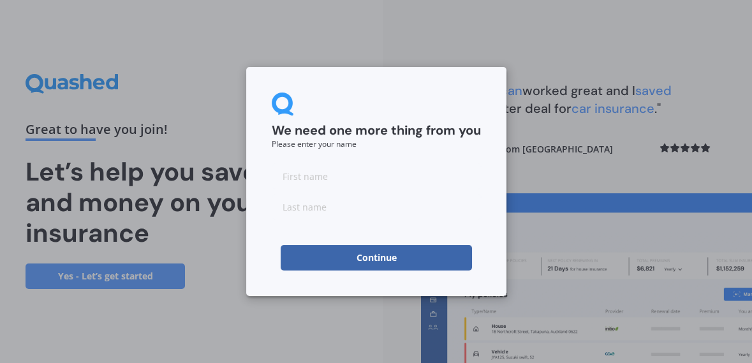
click at [311, 180] on input at bounding box center [376, 176] width 209 height 26
type input "[PERSON_NAME]"
click at [325, 212] on input at bounding box center [376, 207] width 209 height 26
type input "[PERSON_NAME]"
click at [375, 260] on button "Continue" at bounding box center [376, 258] width 191 height 26
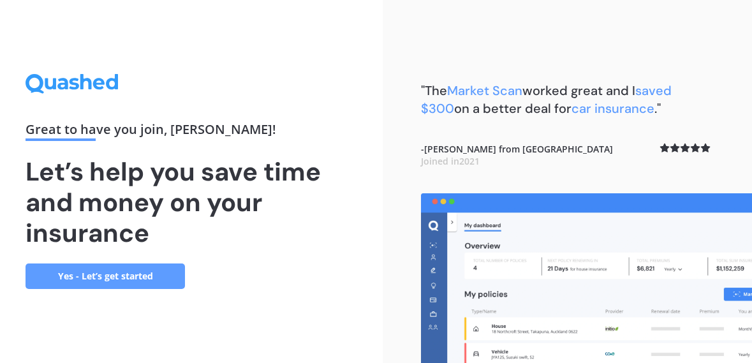
click at [125, 289] on link "Yes - Let’s get started" at bounding box center [106, 277] width 160 height 26
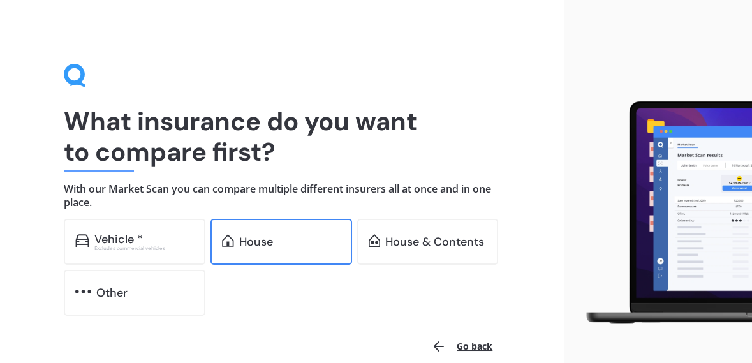
click at [271, 246] on div "House" at bounding box center [256, 242] width 34 height 13
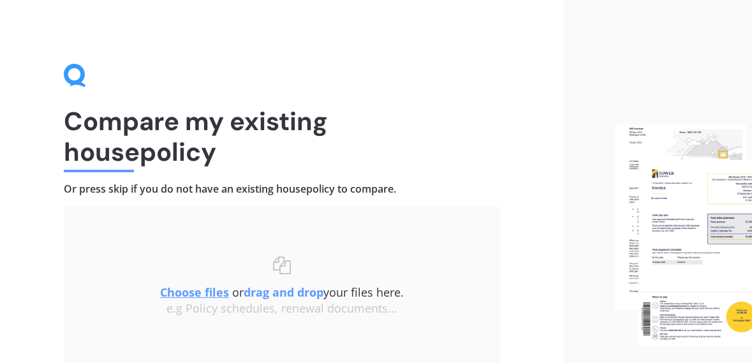
click at [190, 295] on u "Choose files" at bounding box center [194, 292] width 69 height 15
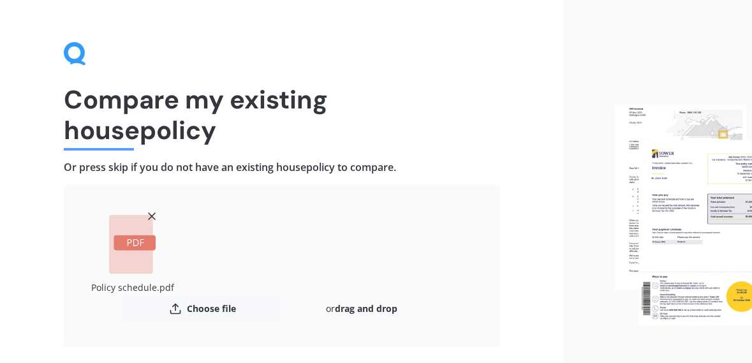
scroll to position [49, 0]
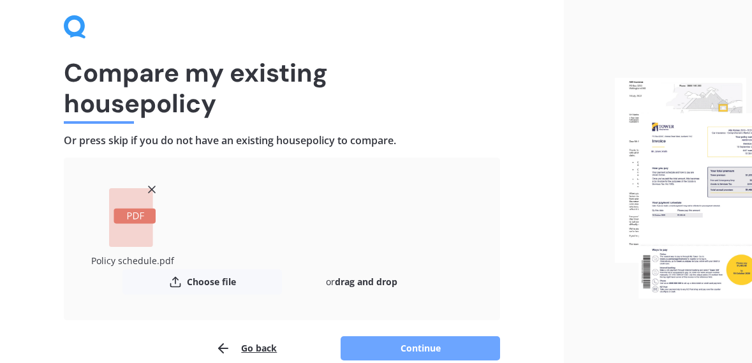
click at [424, 347] on button "Continue" at bounding box center [421, 348] width 160 height 24
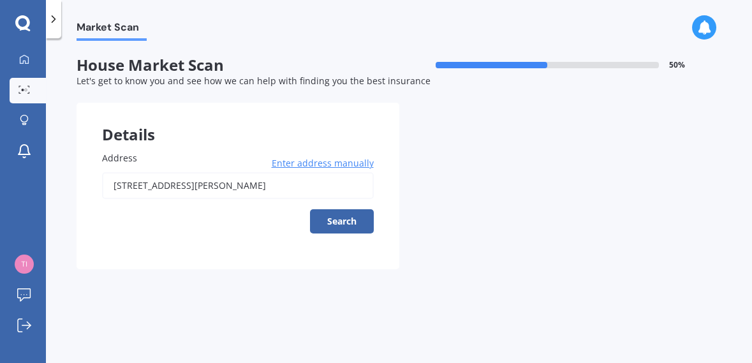
click at [226, 188] on input "600 PARK ROAD SOUTH AKINA HASTINGS 4122" at bounding box center [238, 185] width 272 height 27
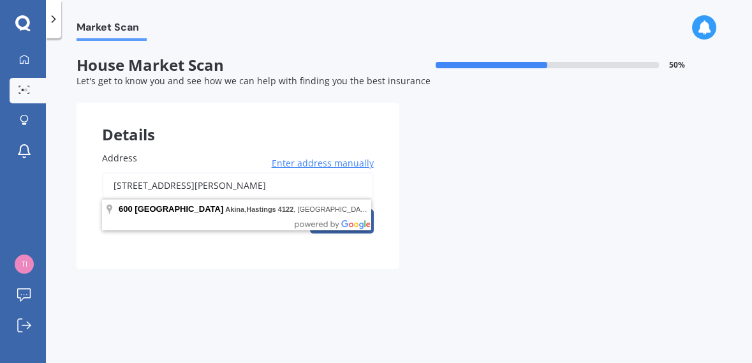
click at [313, 188] on input "600 PARK ROAD SOUTH AKINA HASTINGS 4122" at bounding box center [238, 185] width 272 height 27
click at [310, 209] on button "Search" at bounding box center [342, 221] width 64 height 24
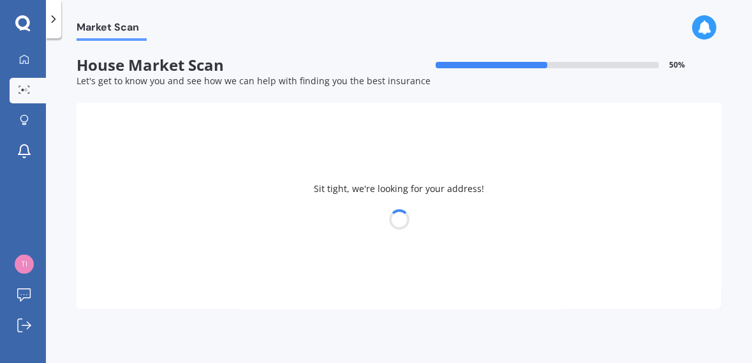
type input "600 Park Road South, Akina, Hastings 4122"
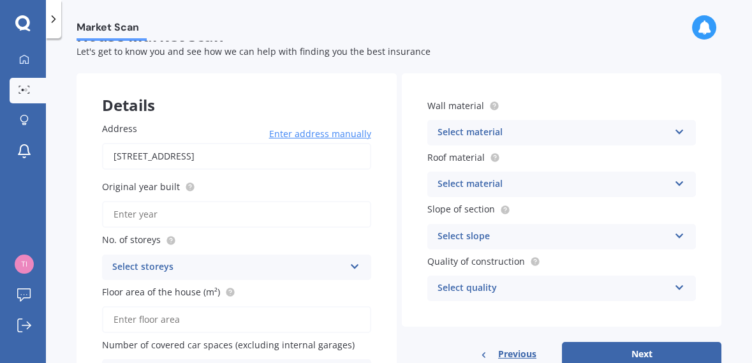
scroll to position [47, 0]
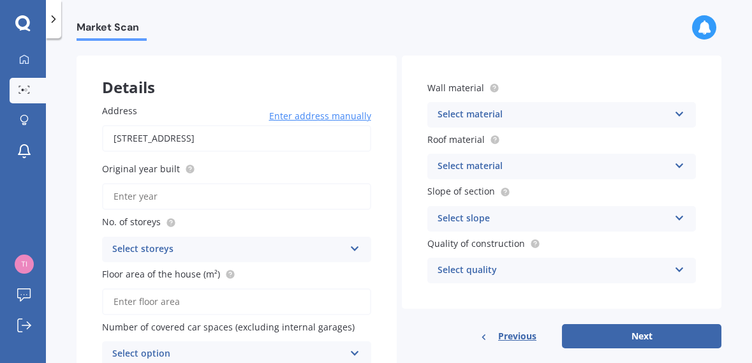
click at [350, 250] on icon at bounding box center [355, 246] width 11 height 9
click at [170, 133] on div "1" at bounding box center [237, 132] width 268 height 23
click at [209, 202] on input "Original year built" at bounding box center [236, 196] width 269 height 27
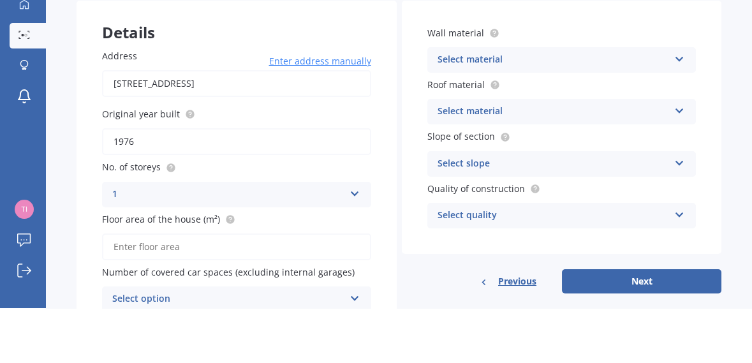
scroll to position [56, 0]
type input "1976"
click at [226, 288] on input "Floor area of the house (m²)" at bounding box center [236, 301] width 269 height 27
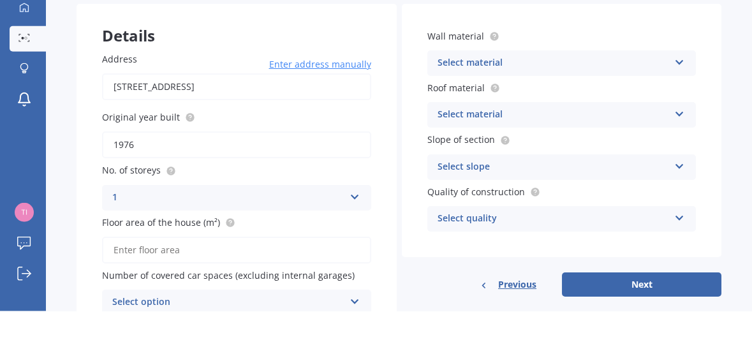
scroll to position [61, 0]
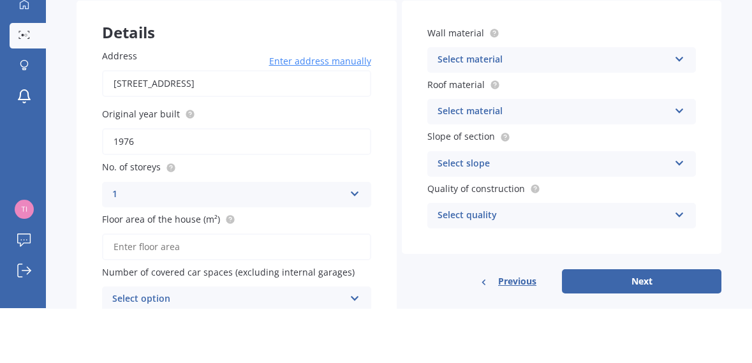
click at [675, 211] on icon at bounding box center [680, 215] width 11 height 9
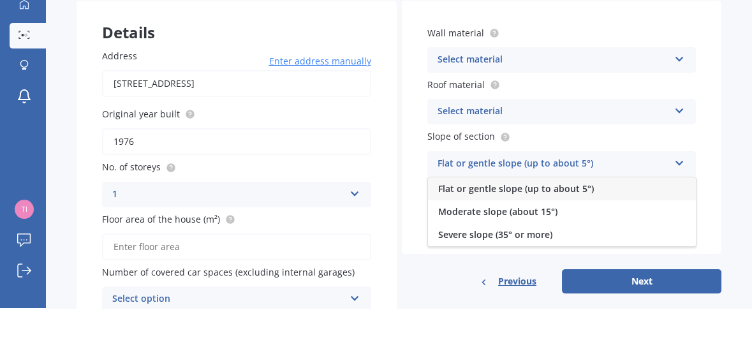
scroll to position [61, 0]
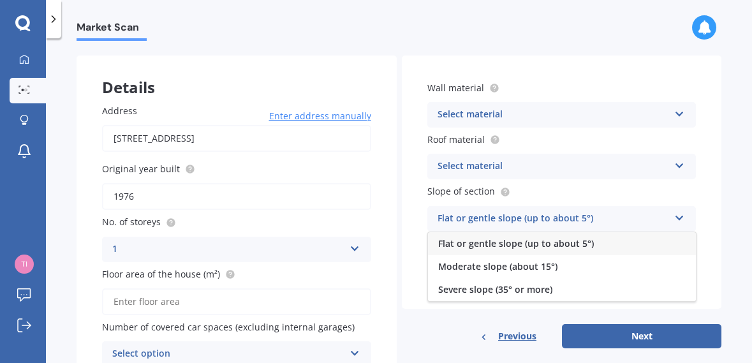
click at [527, 232] on div "Flat or gentle slope (up to about 5°)" at bounding box center [562, 243] width 268 height 23
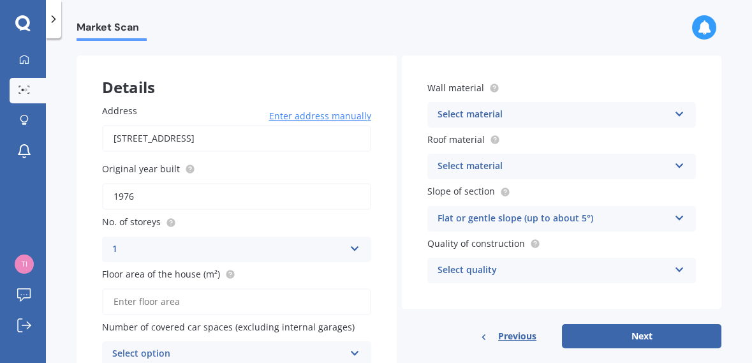
click at [675, 263] on icon at bounding box center [680, 267] width 11 height 9
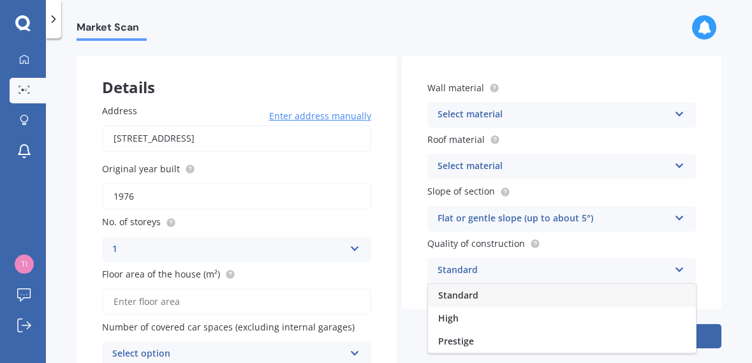
click at [166, 288] on input "Floor area of the house (m²)" at bounding box center [236, 301] width 269 height 27
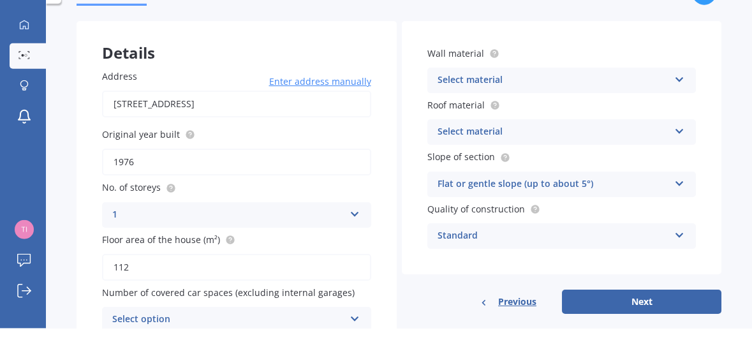
scroll to position [61, 0]
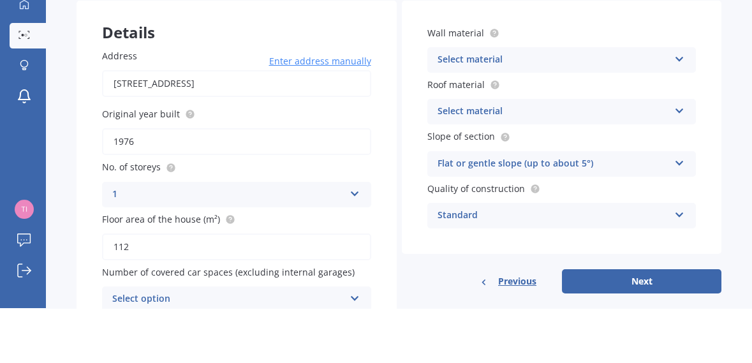
type input "112"
click at [334, 347] on div "Select option" at bounding box center [228, 354] width 232 height 15
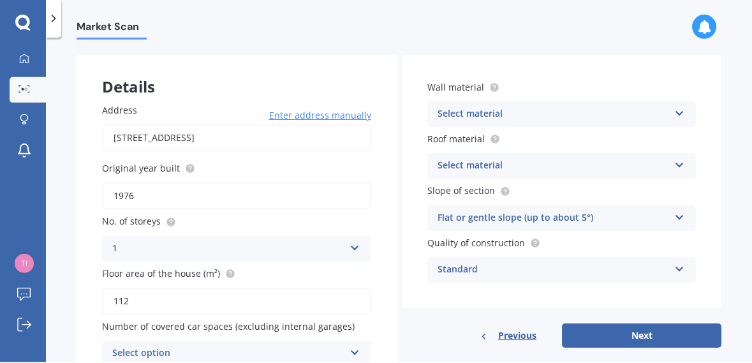
scroll to position [61, 0]
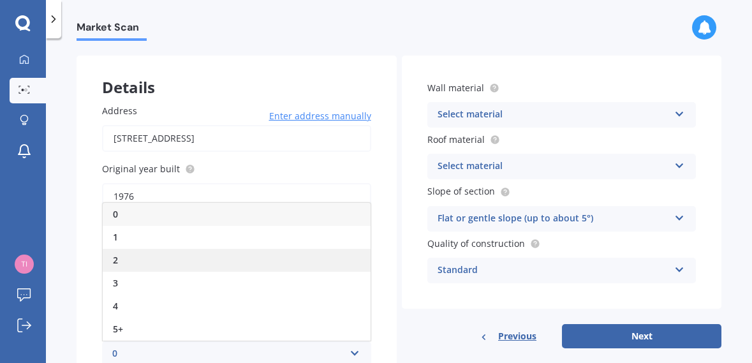
click at [121, 249] on div "2" at bounding box center [237, 260] width 268 height 23
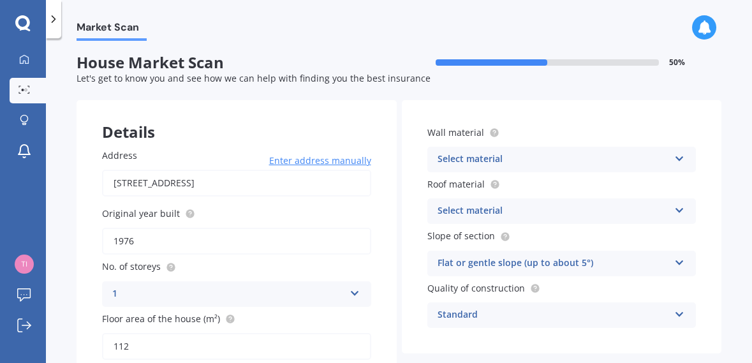
scroll to position [0, 0]
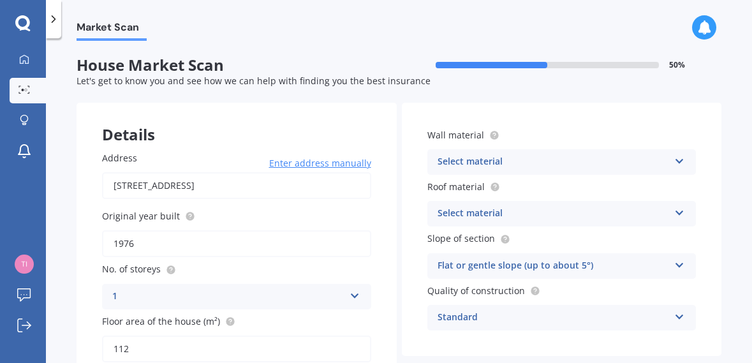
click at [675, 154] on icon at bounding box center [680, 158] width 11 height 9
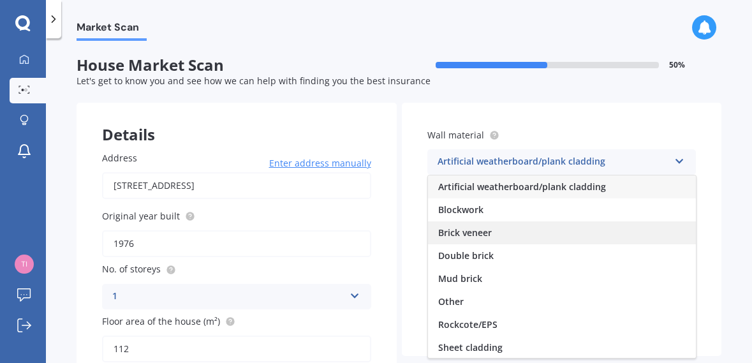
click at [453, 221] on div "Brick veneer" at bounding box center [562, 232] width 268 height 23
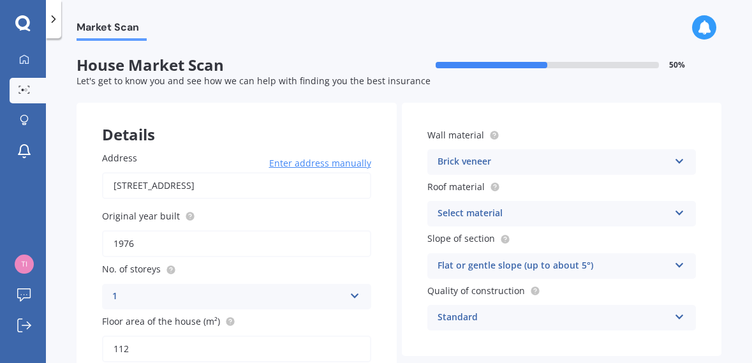
click at [520, 206] on div "Select material" at bounding box center [554, 213] width 232 height 15
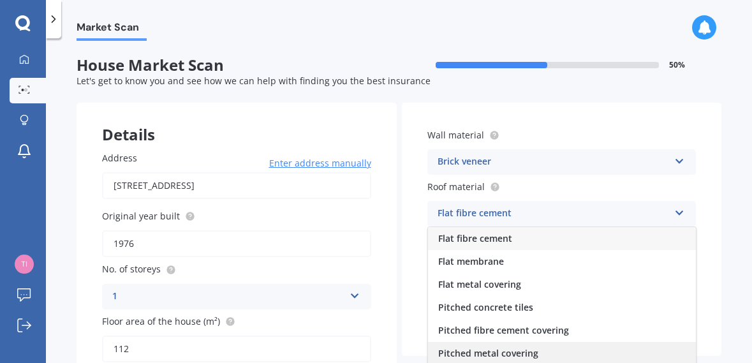
click at [504, 347] on span "Pitched metal covering" at bounding box center [488, 353] width 100 height 12
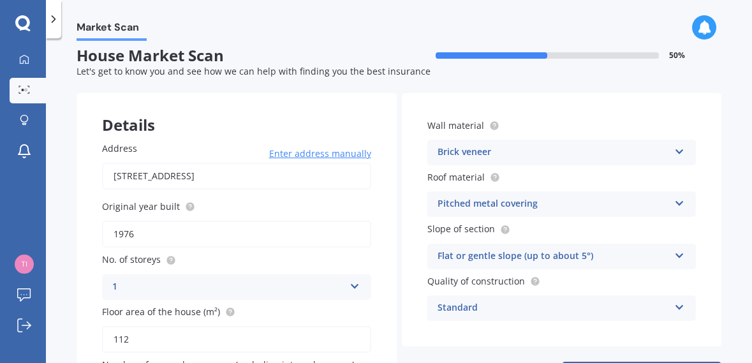
scroll to position [15, 0]
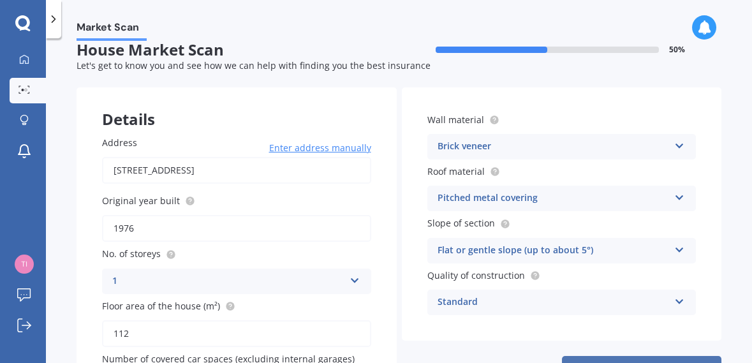
click at [632, 356] on button "Next" at bounding box center [642, 368] width 160 height 24
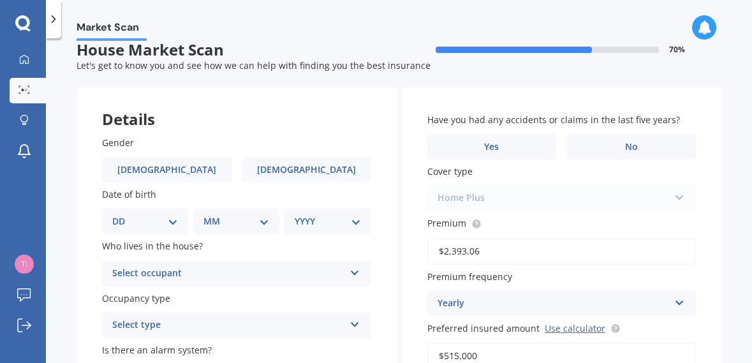
scroll to position [0, 0]
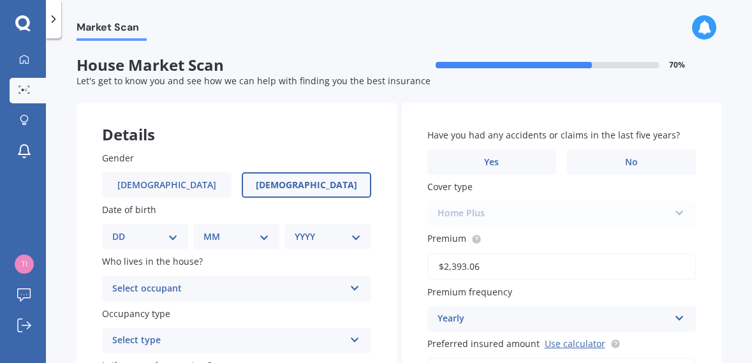
click at [303, 180] on span "Female" at bounding box center [306, 185] width 101 height 11
click at [0, 0] on input "Female" at bounding box center [0, 0] width 0 height 0
click at [170, 230] on select "DD 01 02 03 04 05 06 07 08 09 10 11 12 13 14 15 16 17 18 19 20 21 22 23 24 25 2…" at bounding box center [145, 237] width 66 height 14
select select "02"
click at [253, 230] on select "MM 01 02 03 04 05 06 07 08 09 10 11 12" at bounding box center [239, 237] width 61 height 14
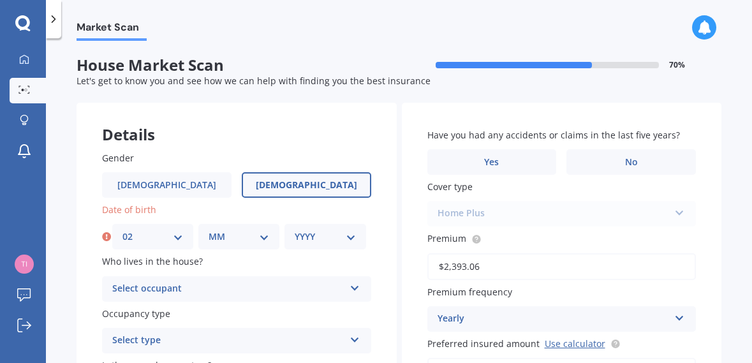
select select "03"
click at [336, 230] on select "YYYY 2009 2008 2007 2006 2005 2004 2003 2002 2001 2000 1999 1998 1997 1996 1995…" at bounding box center [325, 237] width 61 height 14
select select "1954"
click at [266, 281] on div "Select occupant" at bounding box center [228, 288] width 232 height 15
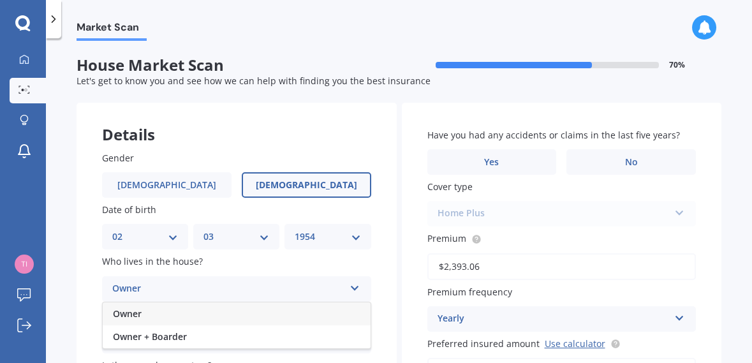
click at [211, 303] on div "Owner" at bounding box center [237, 314] width 268 height 23
click at [236, 333] on div "Select type" at bounding box center [228, 340] width 232 height 15
click at [218, 354] on div "Permanent" at bounding box center [237, 365] width 268 height 23
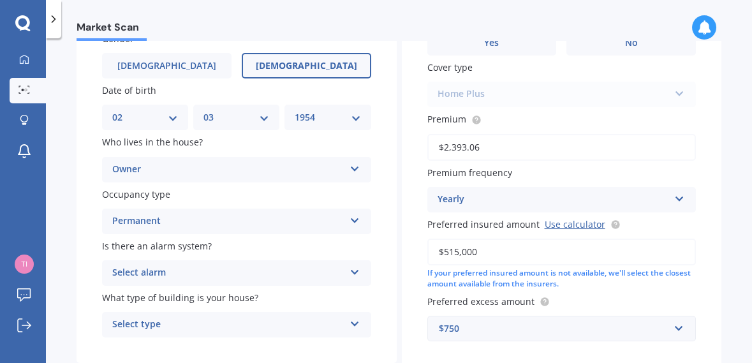
scroll to position [128, 0]
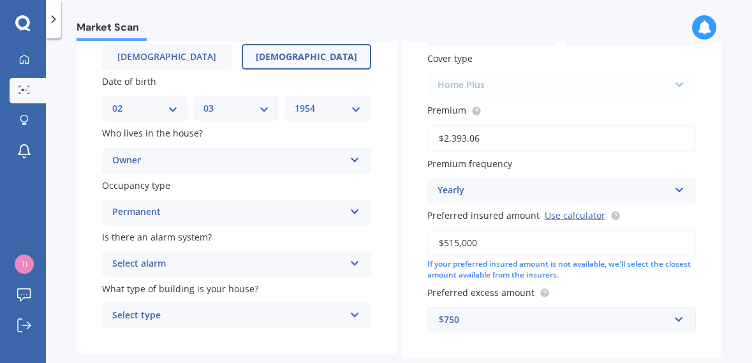
click at [351, 257] on icon at bounding box center [355, 261] width 11 height 9
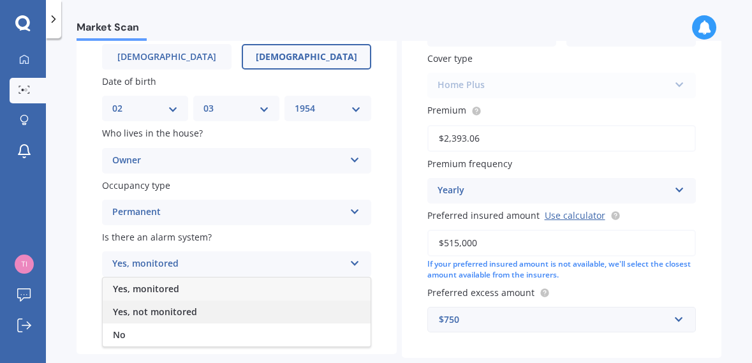
click at [186, 306] on span "Yes, not monitored" at bounding box center [155, 312] width 84 height 12
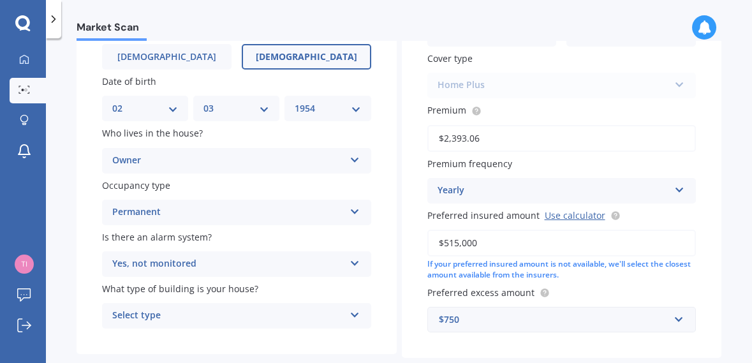
click at [350, 308] on icon at bounding box center [355, 312] width 11 height 9
click at [258, 329] on div "Freestanding" at bounding box center [237, 340] width 268 height 23
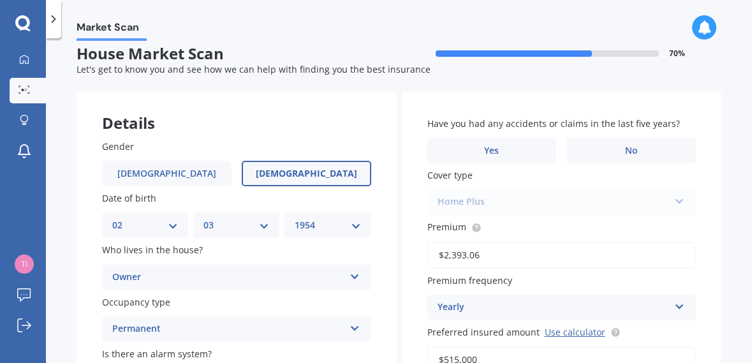
scroll to position [0, 0]
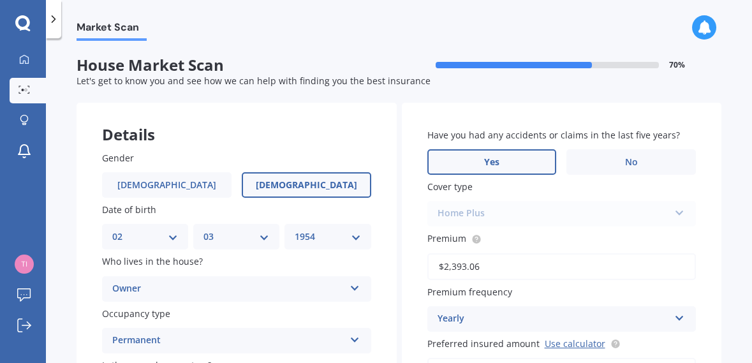
click at [506, 149] on label "Yes" at bounding box center [493, 162] width 130 height 26
click at [0, 0] on input "Yes" at bounding box center [0, 0] width 0 height 0
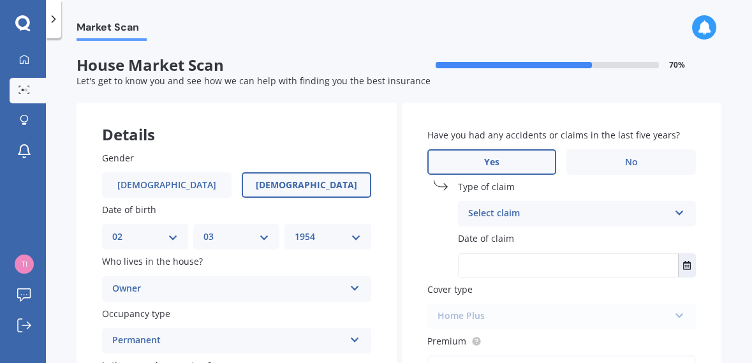
click at [557, 206] on div "Select claim" at bounding box center [569, 213] width 202 height 15
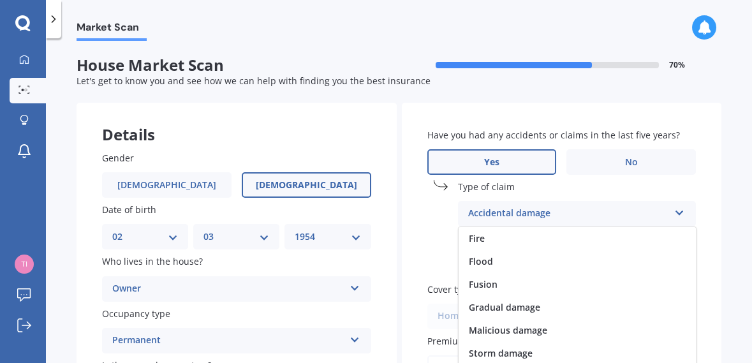
scroll to position [93, 0]
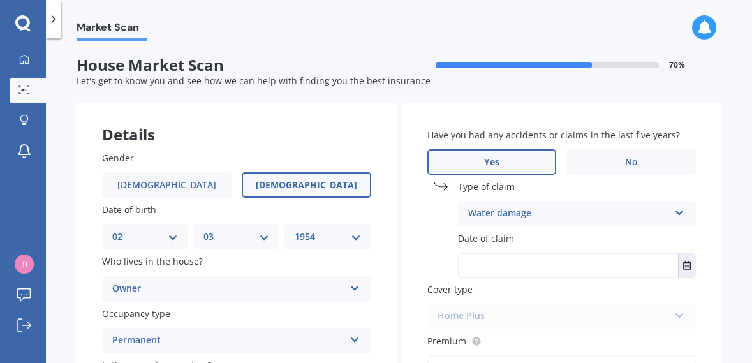
click at [626, 254] on input "text" at bounding box center [569, 265] width 220 height 23
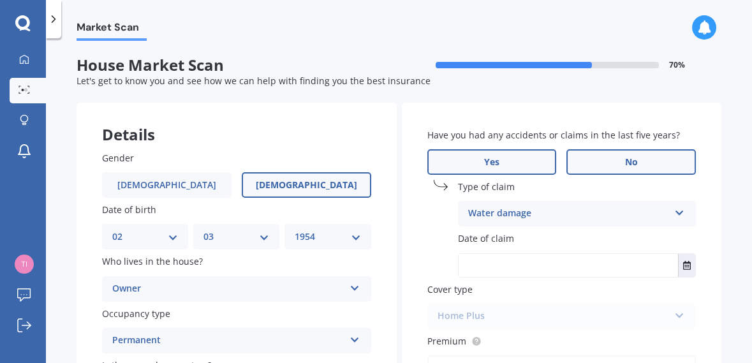
click at [636, 149] on label "No" at bounding box center [632, 162] width 130 height 26
click at [0, 0] on input "No" at bounding box center [0, 0] width 0 height 0
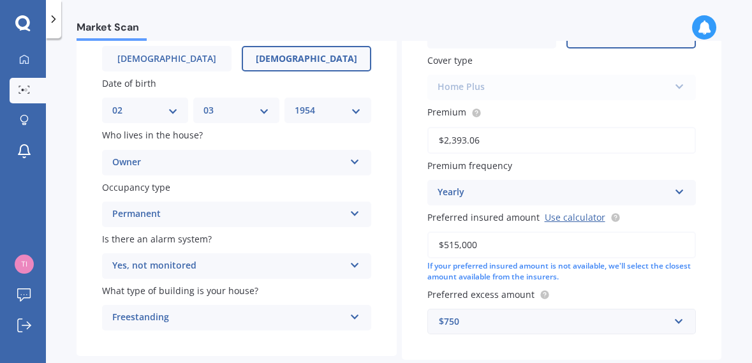
scroll to position [133, 0]
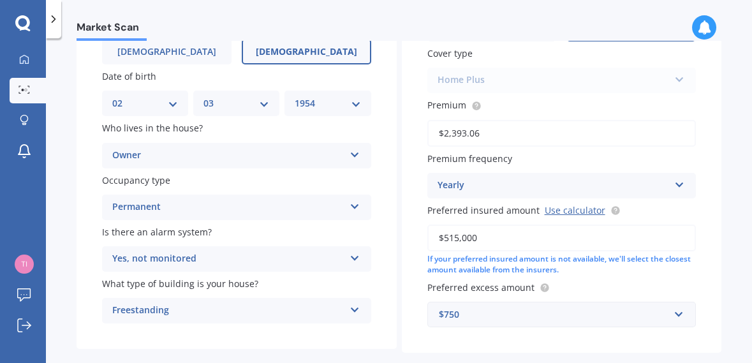
click at [675, 178] on icon at bounding box center [680, 182] width 11 height 9
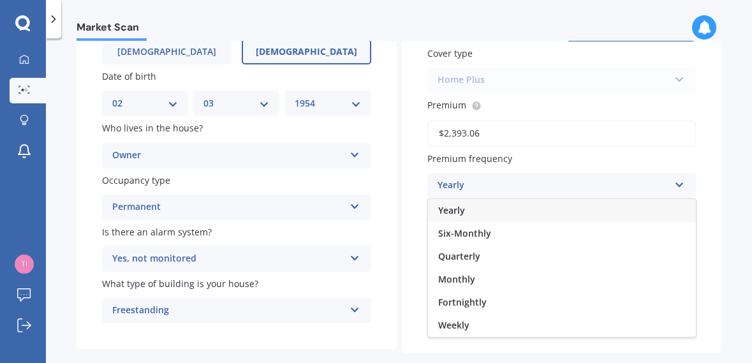
click at [563, 178] on div "Yearly" at bounding box center [554, 185] width 232 height 15
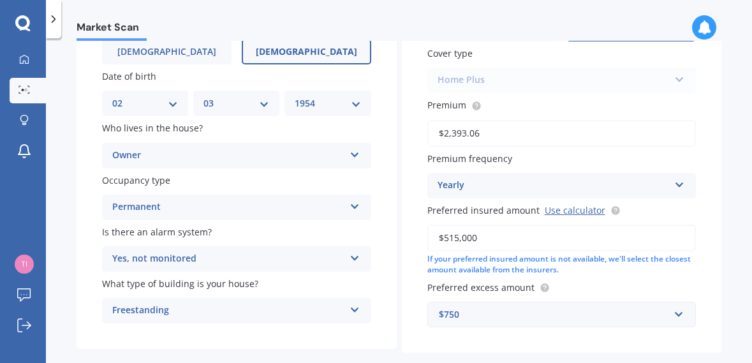
select select "02"
select select "03"
select select "1954"
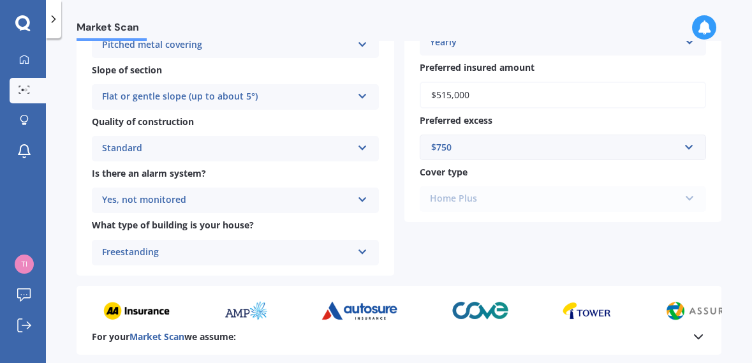
scroll to position [422, 0]
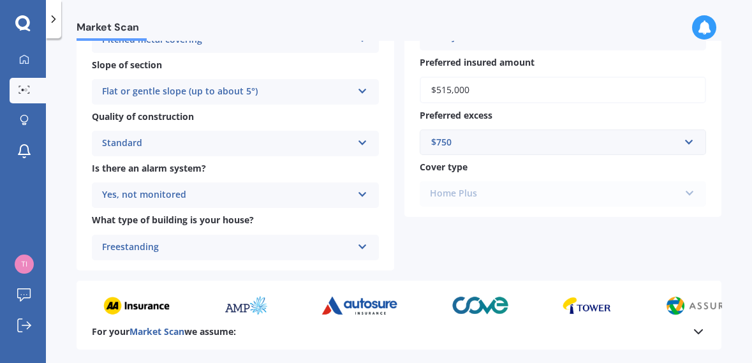
click at [675, 199] on div "Home Plus Premier House Market Value House Home Plus" at bounding box center [563, 194] width 287 height 26
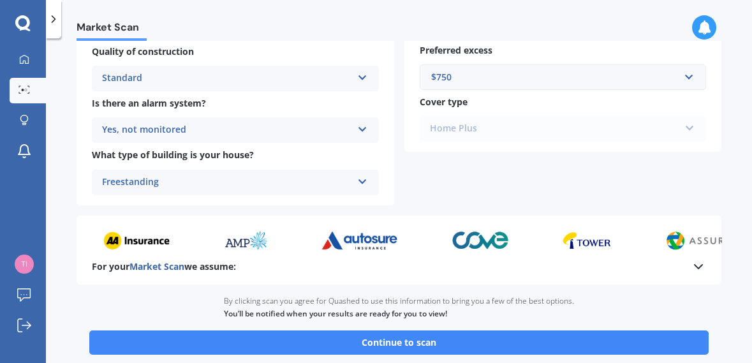
scroll to position [494, 0]
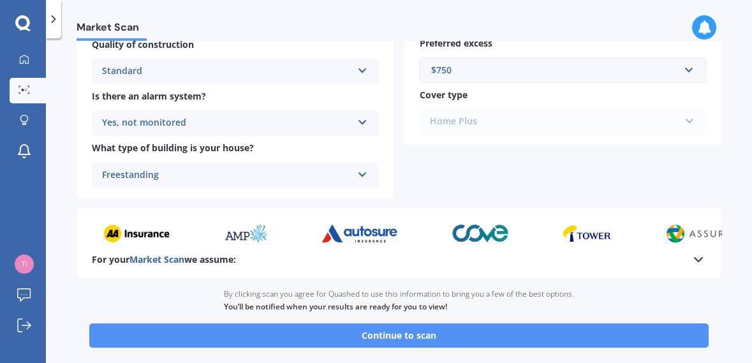
click at [398, 333] on button "Continue to scan" at bounding box center [399, 336] width 620 height 24
